Goal: Task Accomplishment & Management: Complete application form

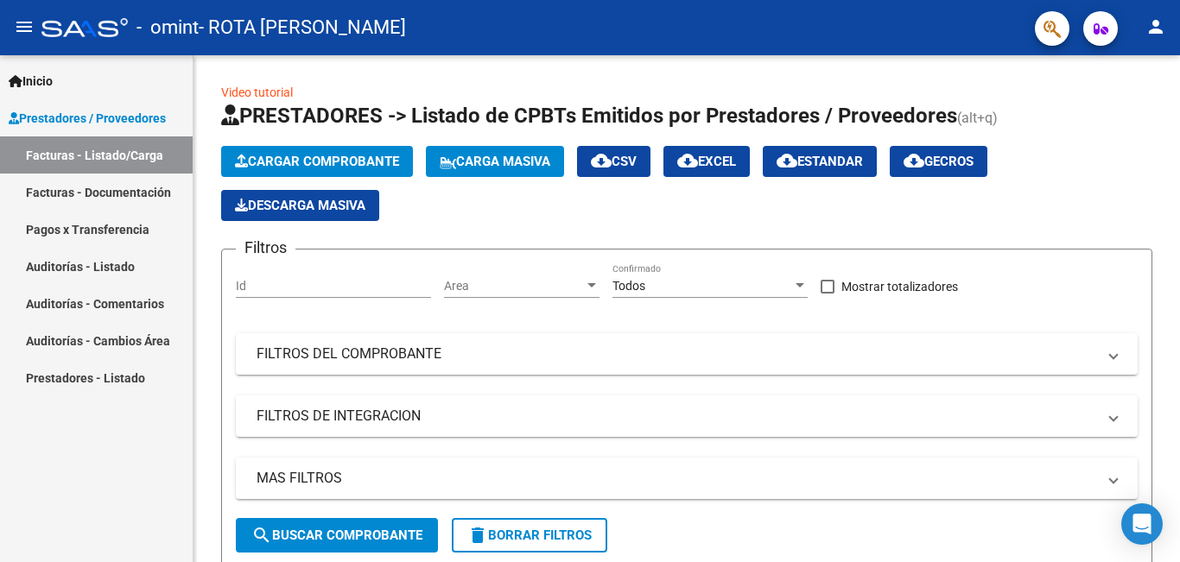
click at [122, 150] on link "Facturas - Listado/Carga" at bounding box center [96, 155] width 193 height 37
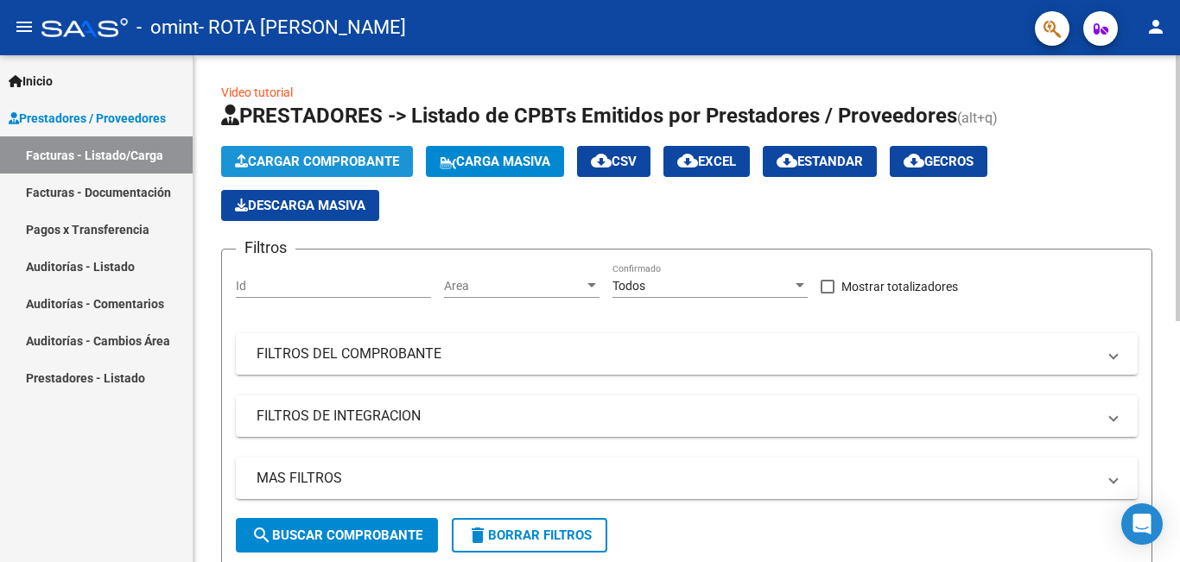
click at [283, 165] on span "Cargar Comprobante" at bounding box center [317, 162] width 164 height 16
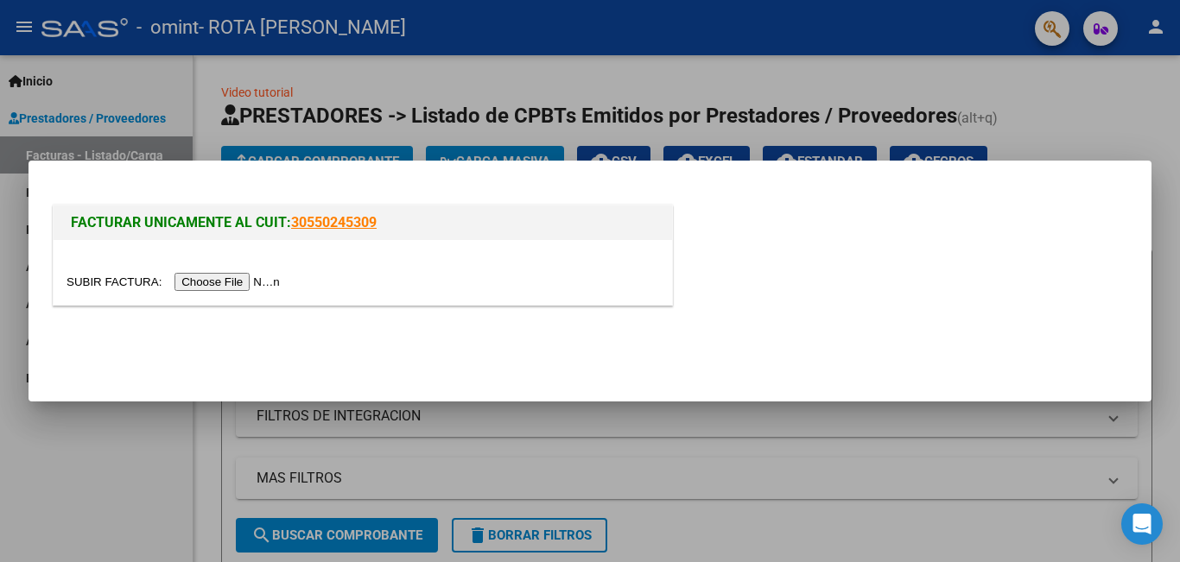
click at [223, 280] on input "file" at bounding box center [176, 282] width 219 height 18
click at [149, 79] on div at bounding box center [590, 281] width 1180 height 562
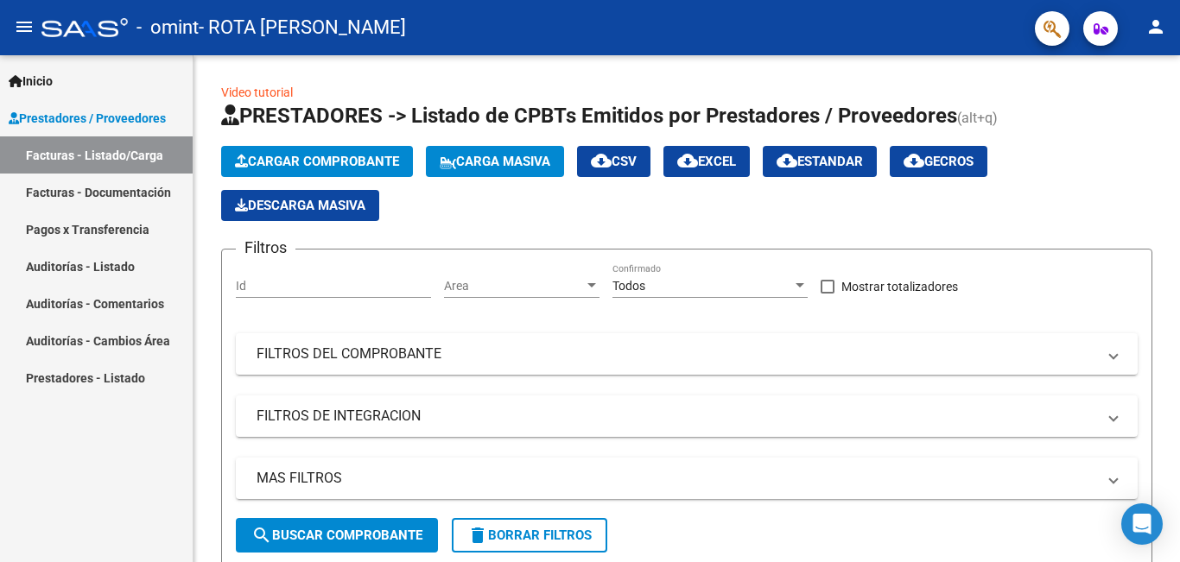
click at [121, 185] on link "Facturas - Documentación" at bounding box center [96, 192] width 193 height 37
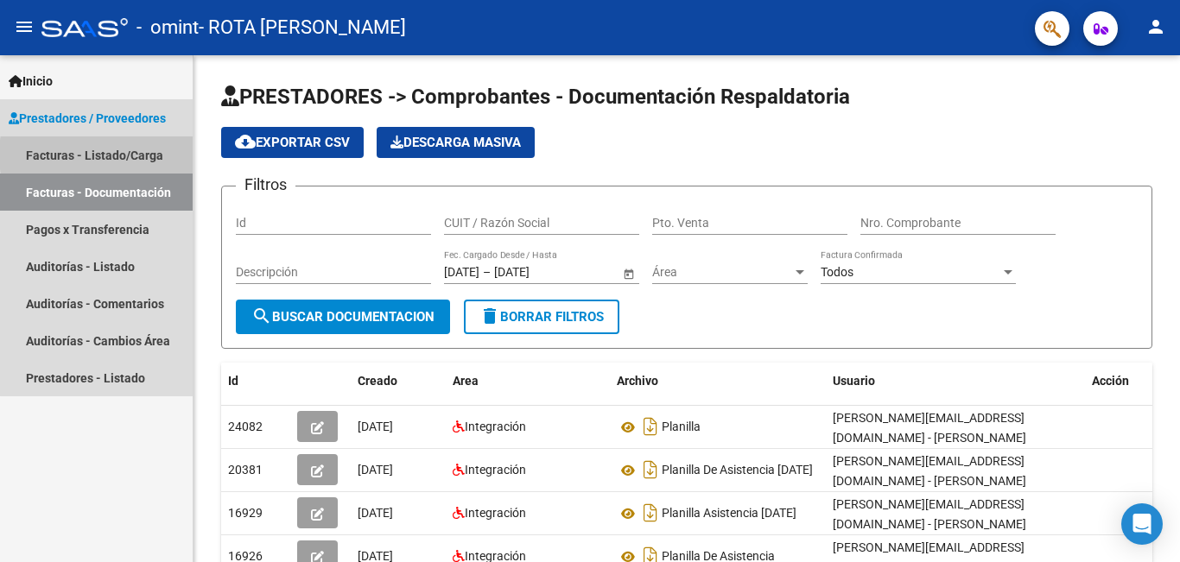
click at [139, 155] on link "Facturas - Listado/Carga" at bounding box center [96, 155] width 193 height 37
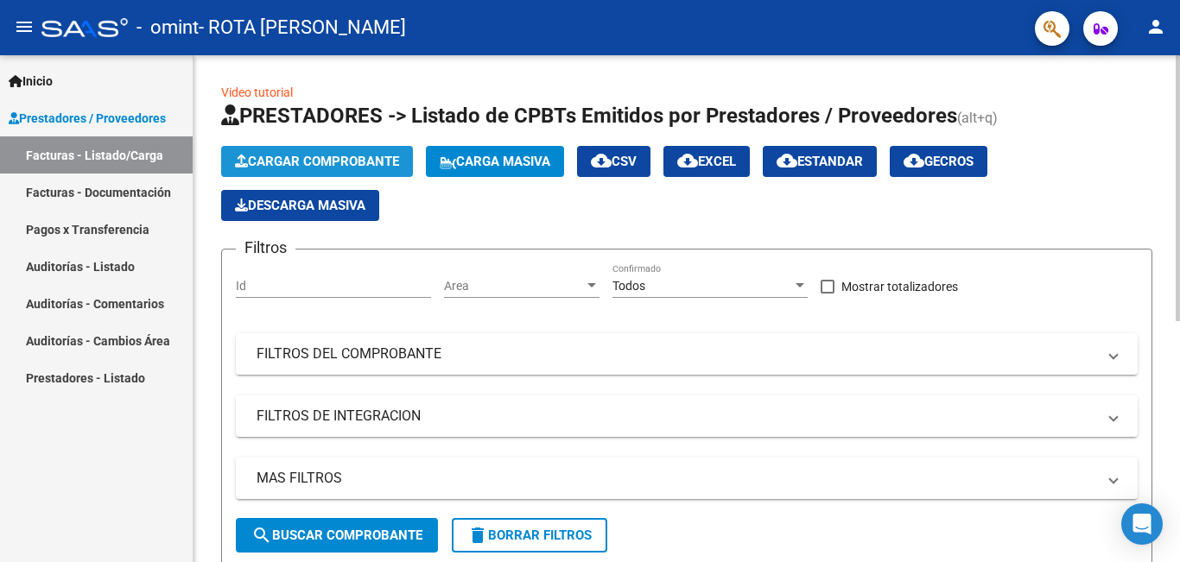
click at [333, 157] on span "Cargar Comprobante" at bounding box center [317, 162] width 164 height 16
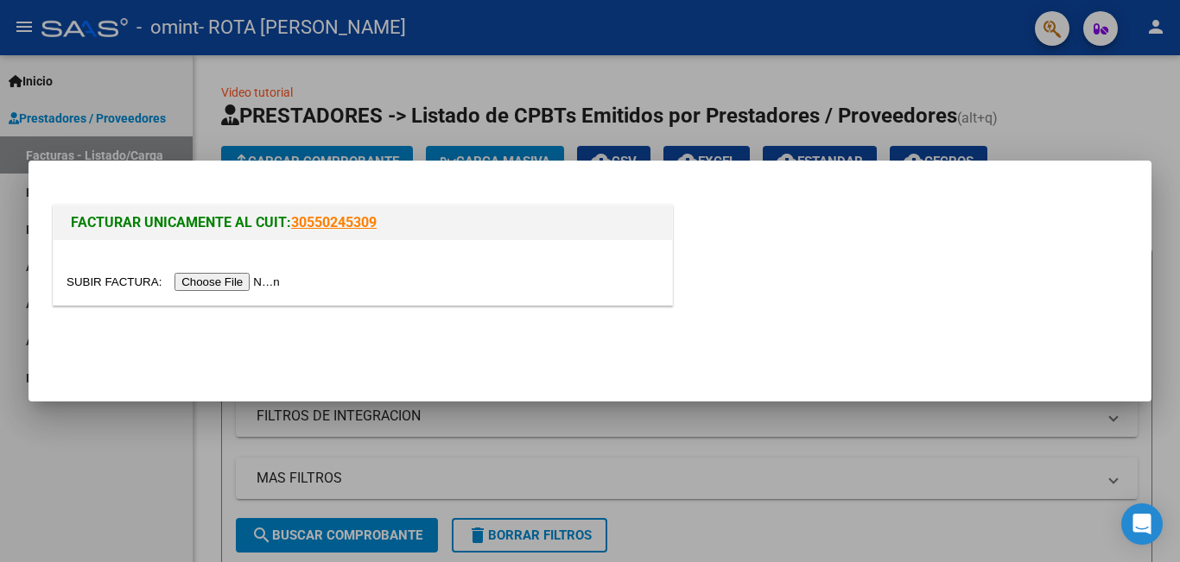
click at [283, 278] on input "file" at bounding box center [176, 282] width 219 height 18
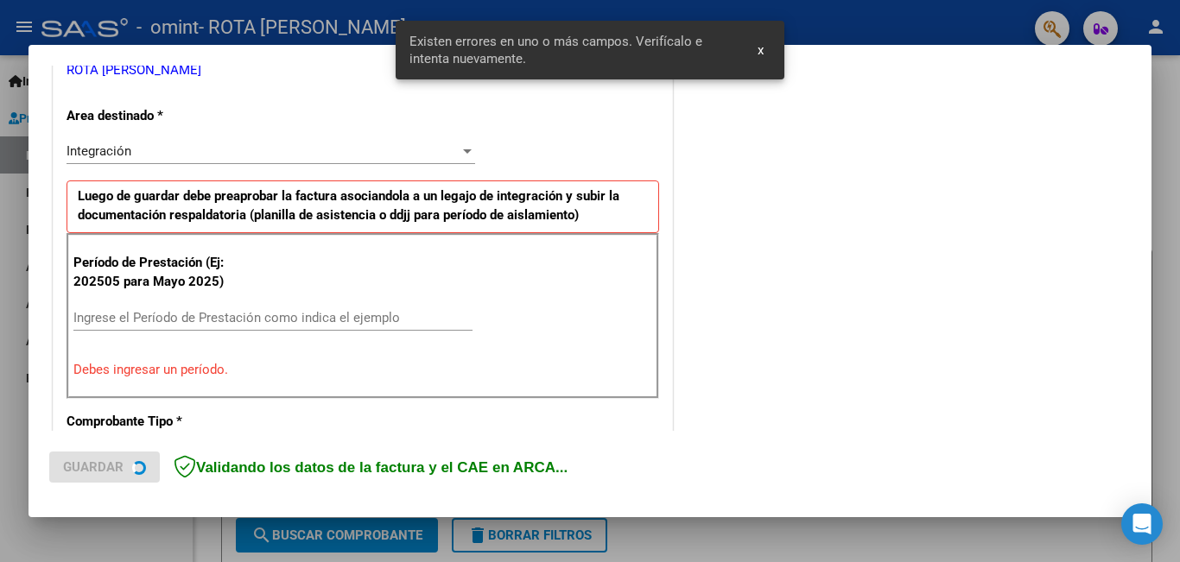
scroll to position [386, 0]
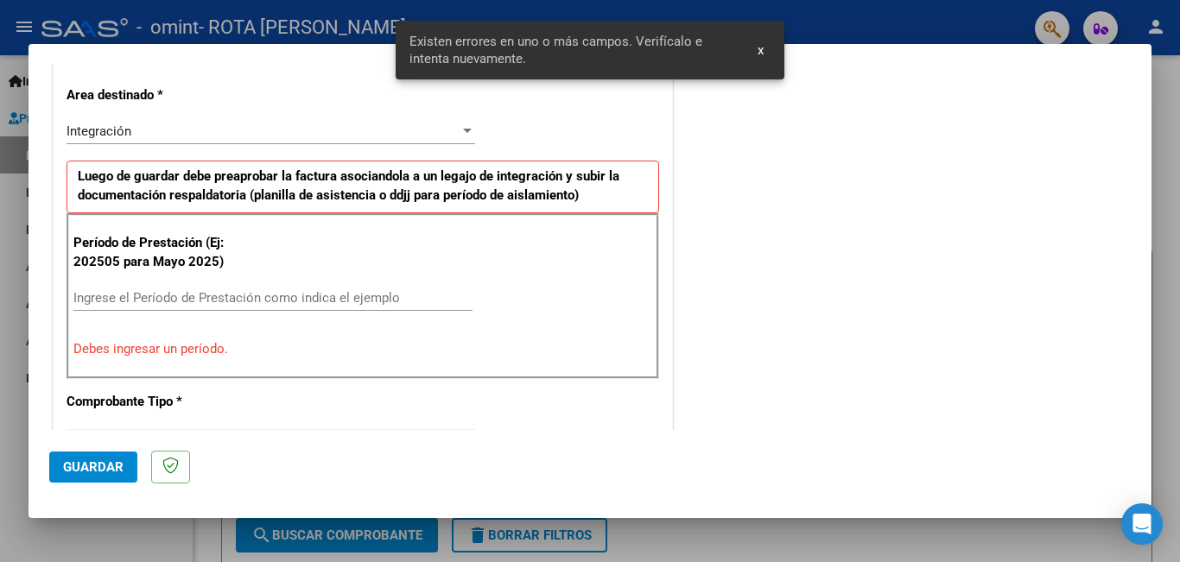
click at [107, 301] on input "Ingrese el Período de Prestación como indica el ejemplo" at bounding box center [272, 298] width 399 height 16
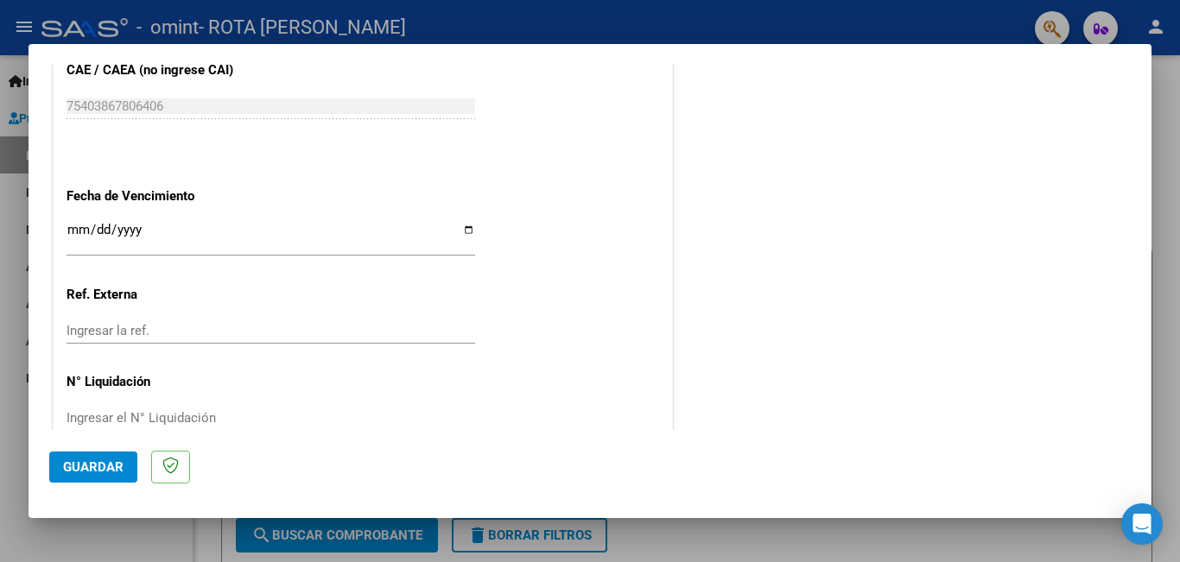
scroll to position [1155, 0]
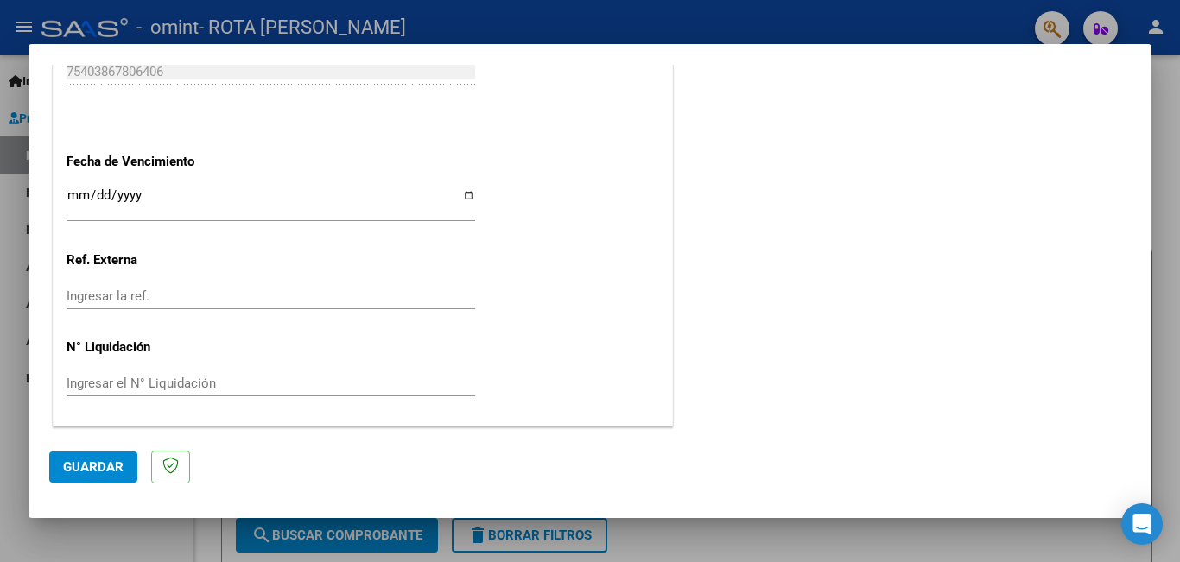
type input "202509"
click at [82, 196] on input "Ingresar la fecha" at bounding box center [271, 202] width 409 height 28
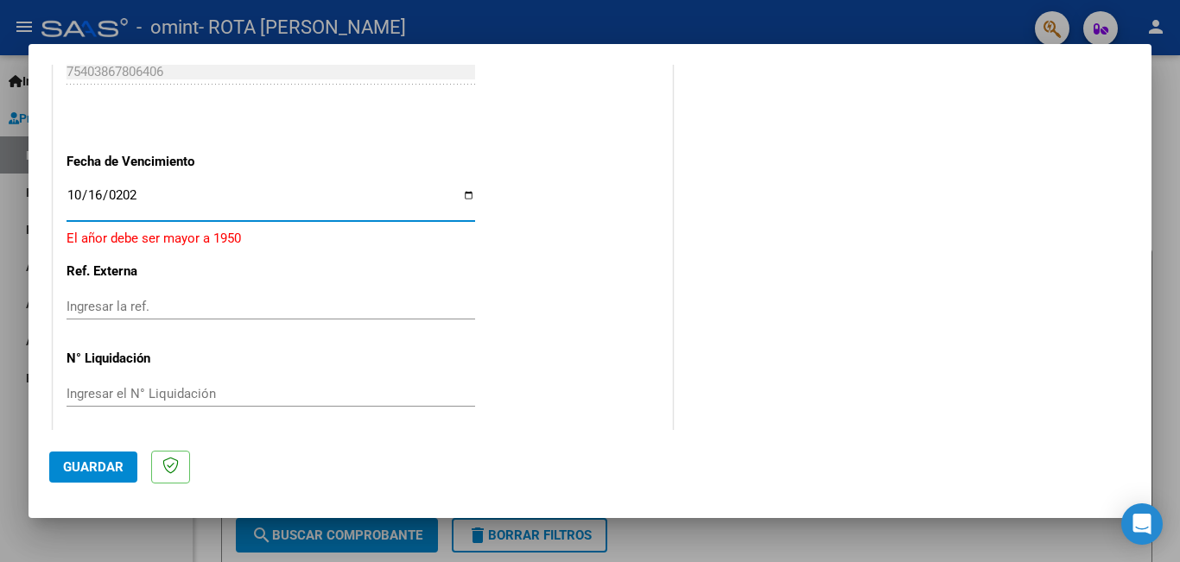
type input "[DATE]"
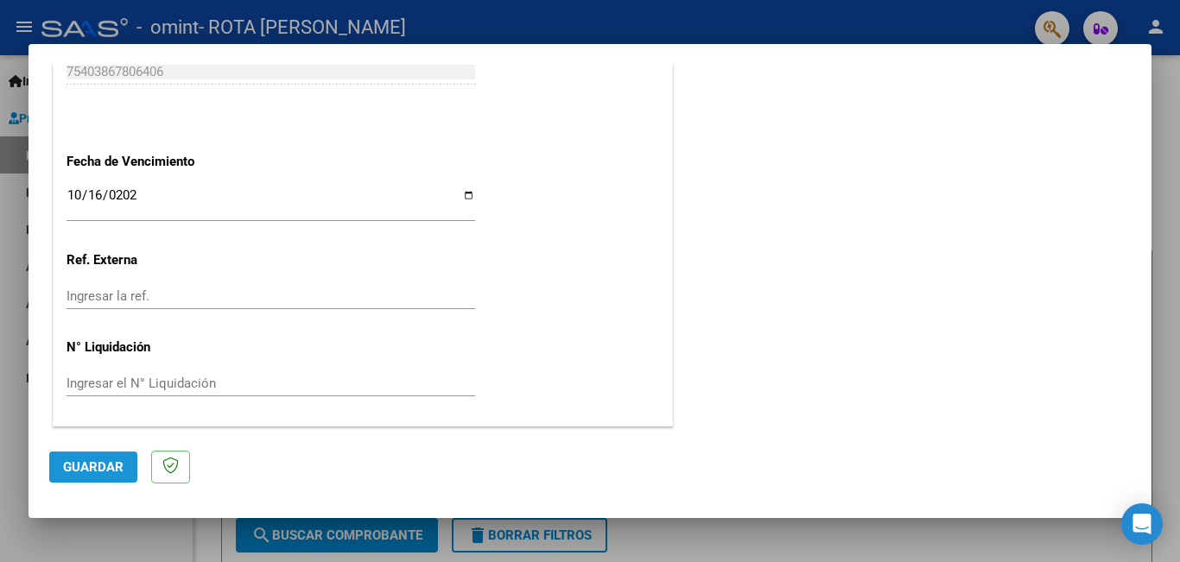
click at [121, 467] on span "Guardar" at bounding box center [93, 468] width 60 height 16
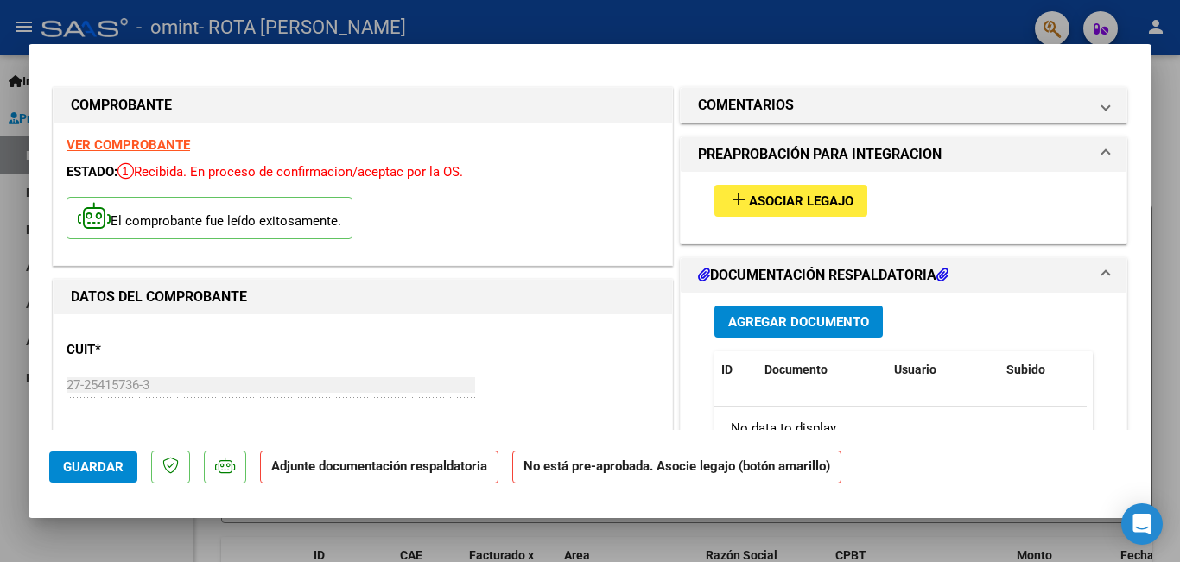
click at [750, 194] on span "Asociar Legajo" at bounding box center [801, 202] width 105 height 16
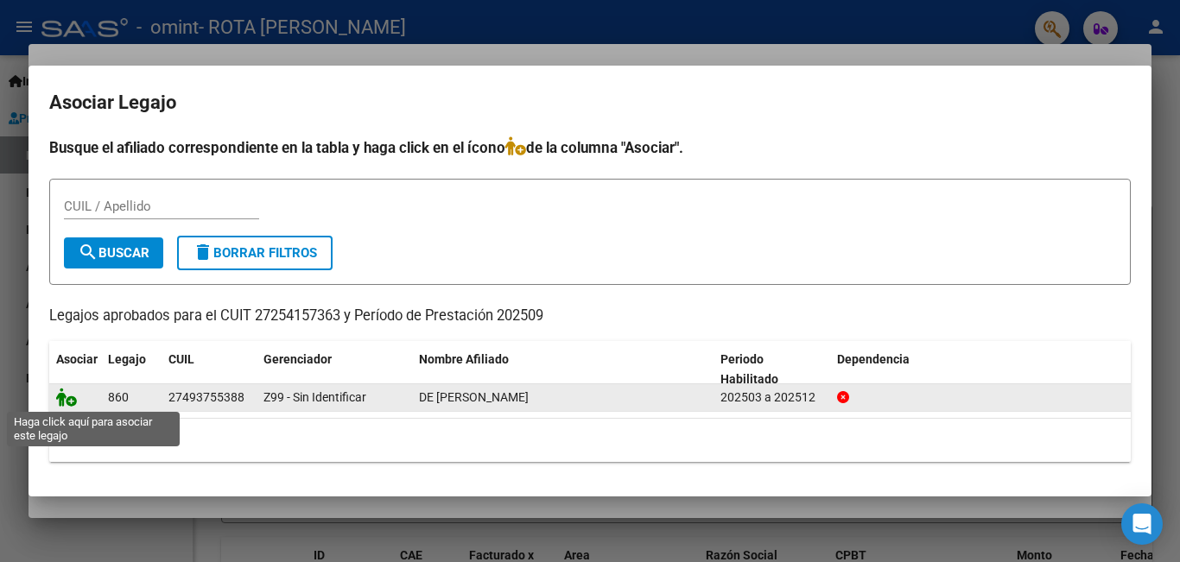
click at [71, 396] on icon at bounding box center [66, 397] width 21 height 19
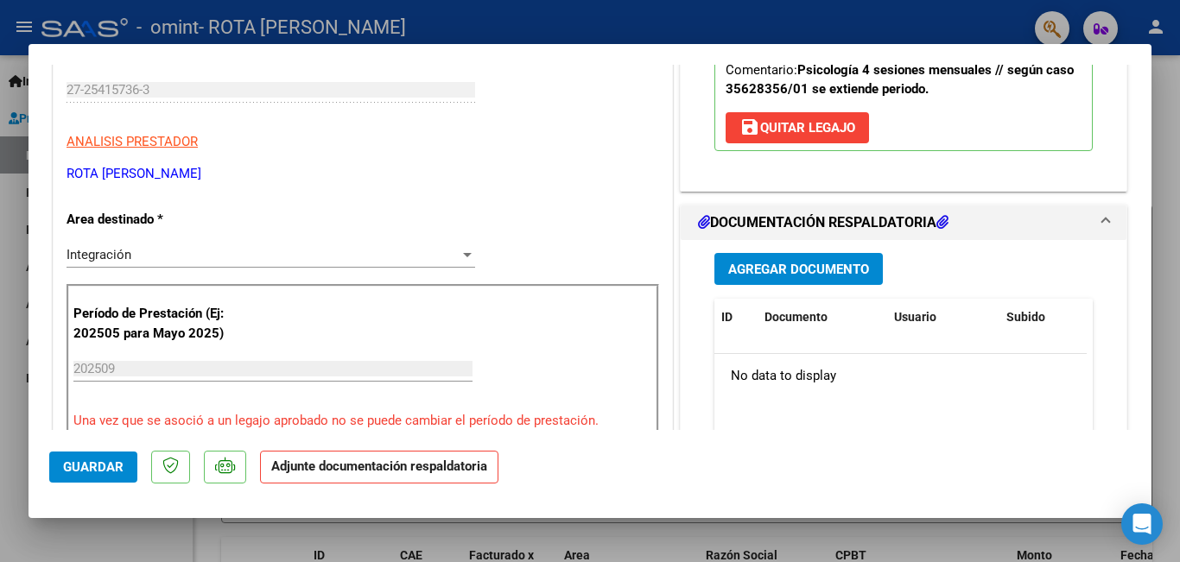
scroll to position [346, 0]
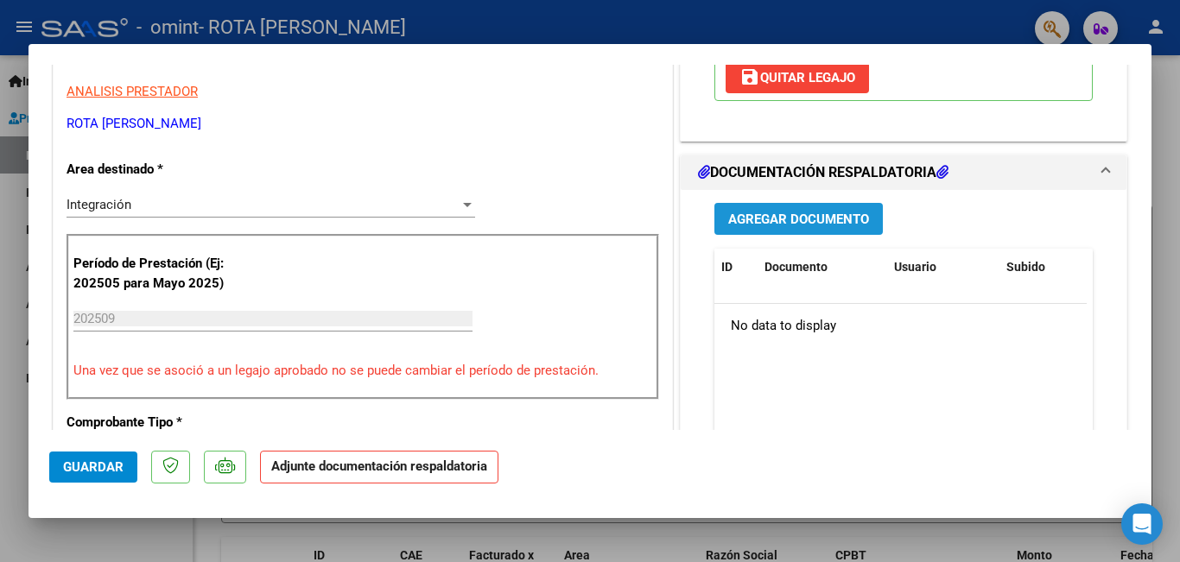
click at [781, 218] on span "Agregar Documento" at bounding box center [798, 220] width 141 height 16
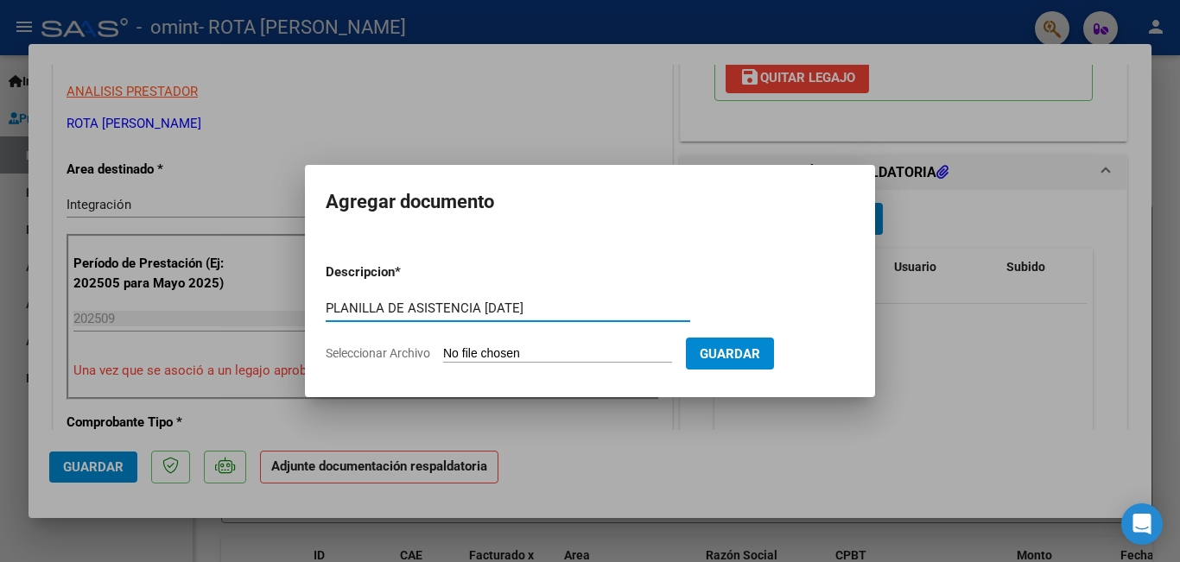
type input "PLANILLA DE ASISTENCIA [DATE]"
click at [531, 346] on input "Seleccionar Archivo" at bounding box center [557, 354] width 229 height 16
click at [592, 350] on input "Seleccionar Archivo" at bounding box center [557, 354] width 229 height 16
type input "C:\fakepath\Demicheli Fono [DATE].pdf"
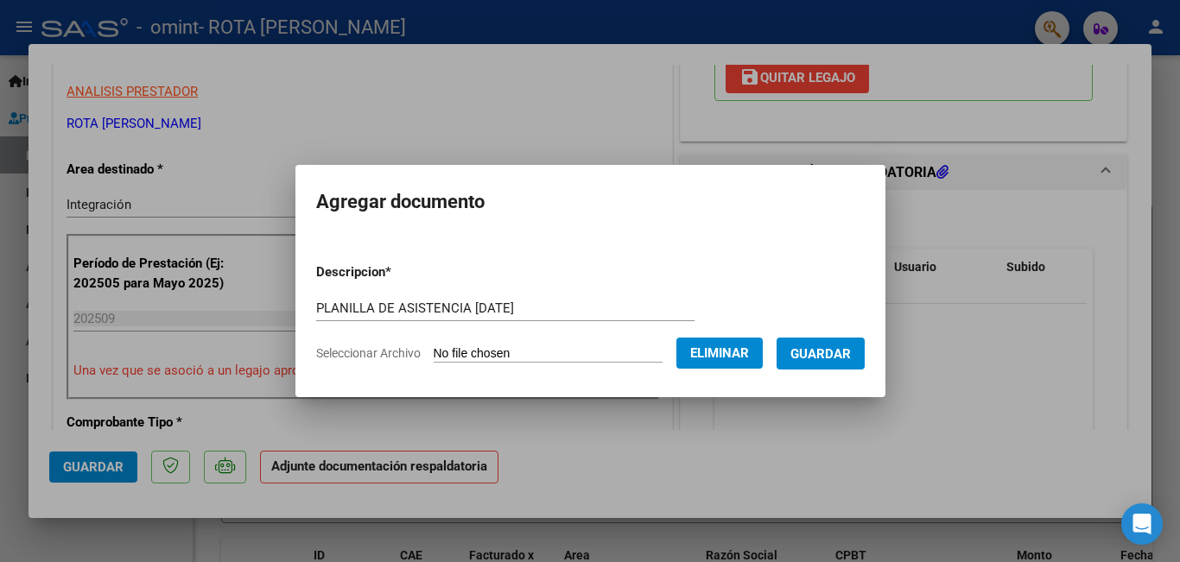
click at [844, 339] on button "Guardar" at bounding box center [821, 354] width 88 height 32
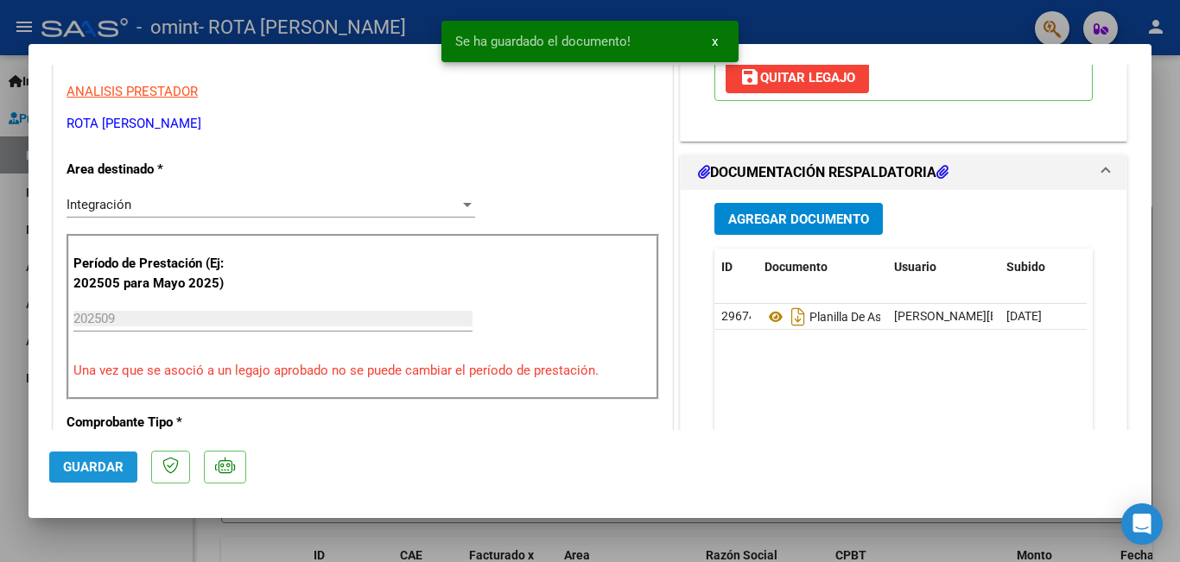
click at [112, 458] on button "Guardar" at bounding box center [93, 467] width 88 height 31
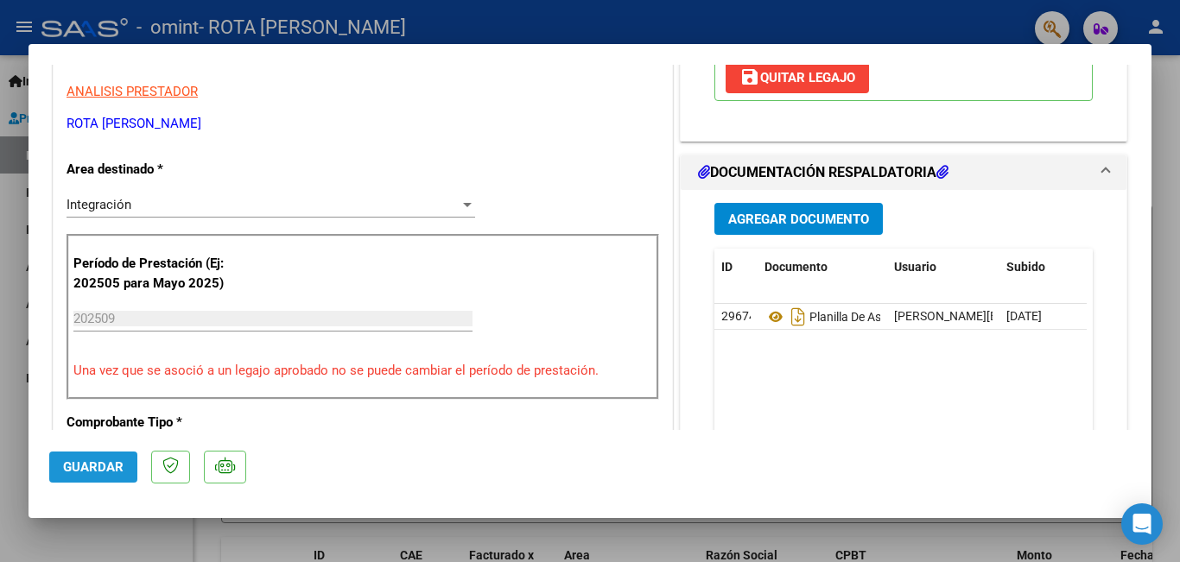
click at [112, 458] on button "Guardar" at bounding box center [93, 467] width 88 height 31
